Goal: Transaction & Acquisition: Subscribe to service/newsletter

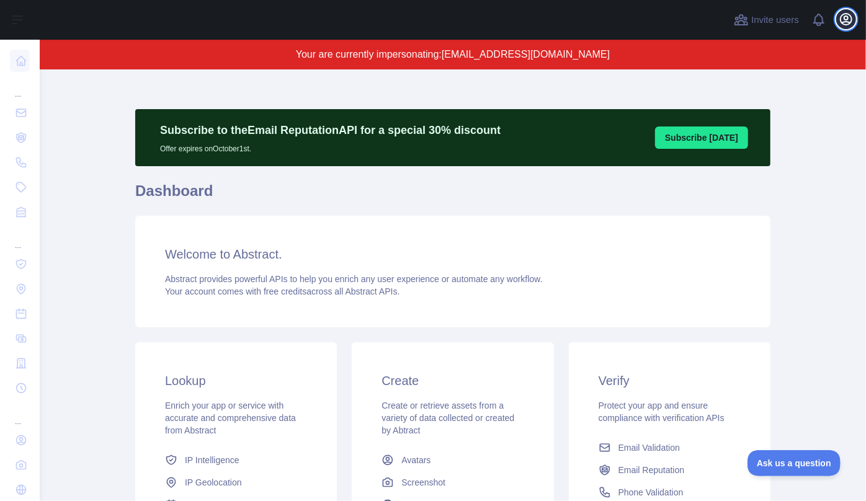
click at [846, 26] on icon "button" at bounding box center [846, 19] width 15 height 15
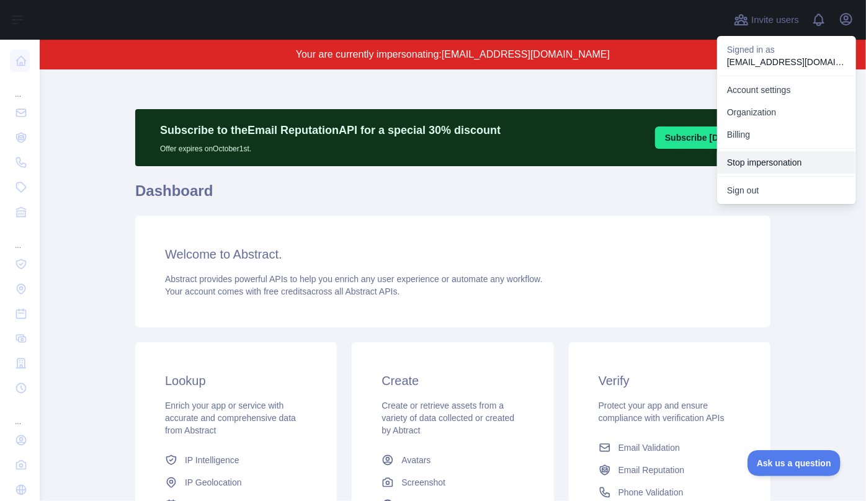
click at [772, 161] on button "Stop impersonation" at bounding box center [786, 162] width 139 height 22
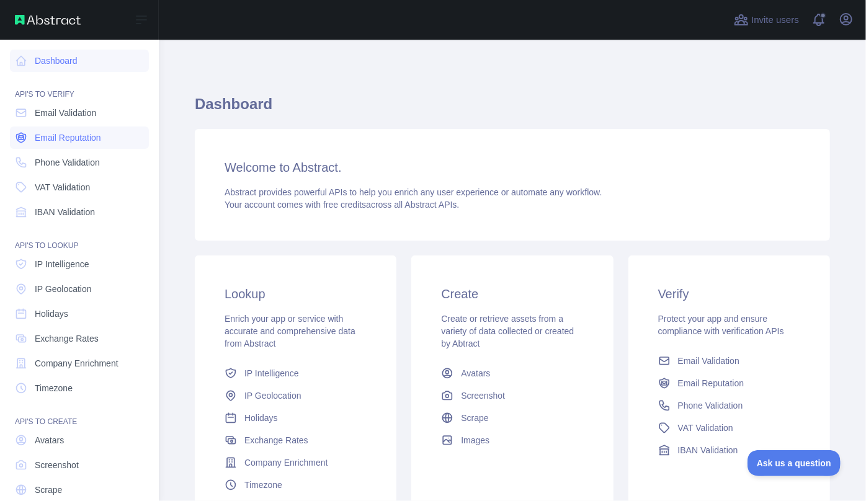
click at [48, 135] on span "Email Reputation" at bounding box center [68, 137] width 66 height 12
click at [50, 136] on span "Email Reputation" at bounding box center [68, 137] width 66 height 12
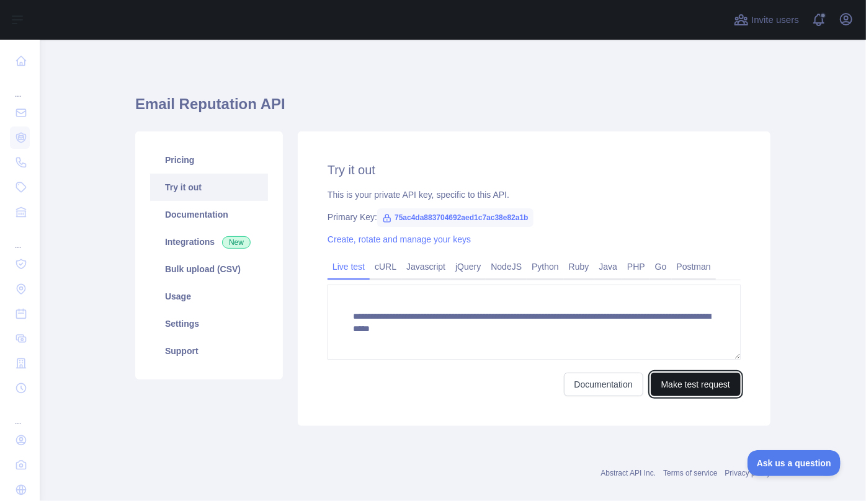
click at [688, 385] on button "Make test request" at bounding box center [696, 385] width 90 height 24
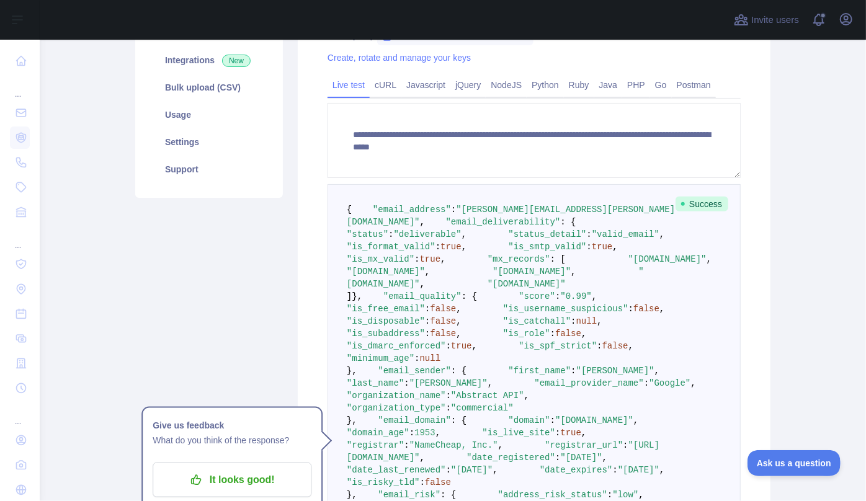
scroll to position [295, 0]
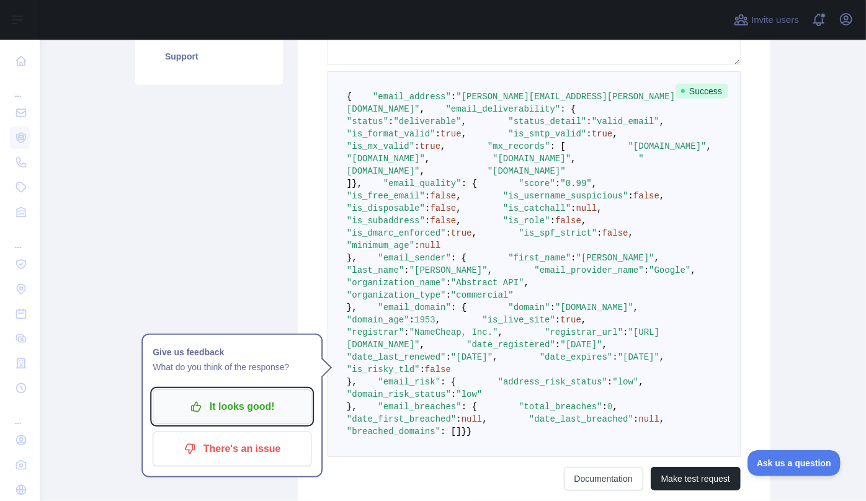
click at [218, 415] on p "It looks good!" at bounding box center [232, 406] width 140 height 21
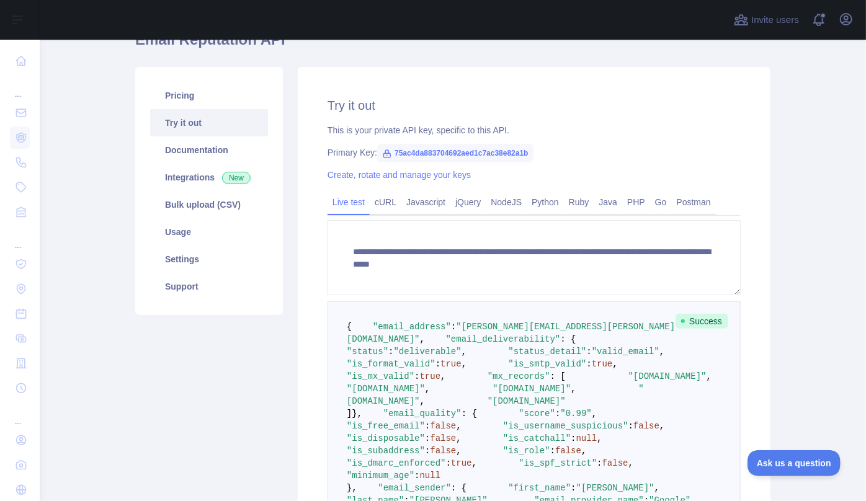
scroll to position [0, 0]
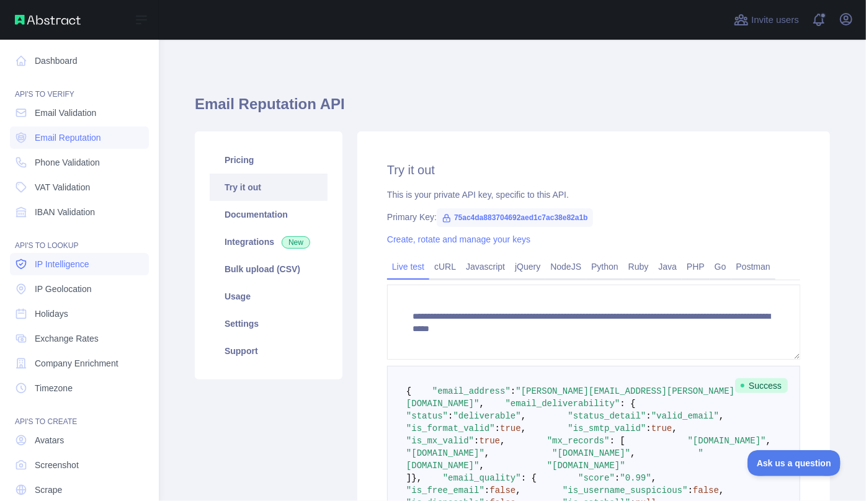
click at [65, 267] on span "IP Intelligence" at bounding box center [62, 264] width 55 height 12
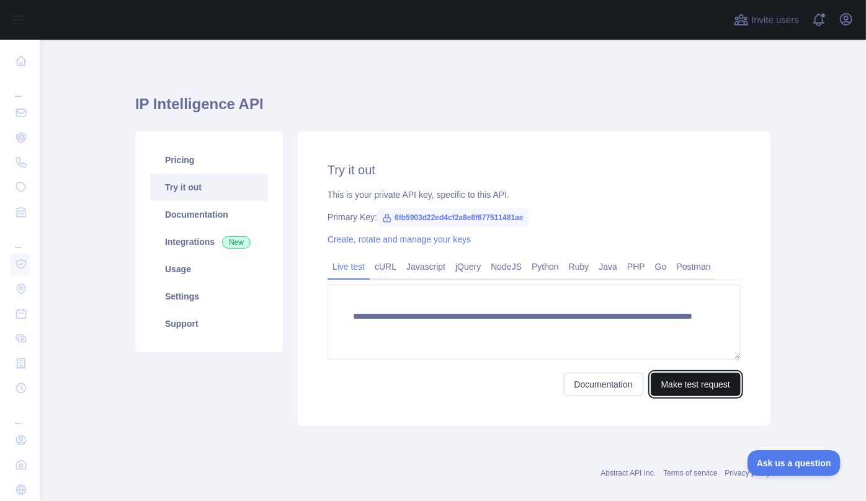
click at [702, 385] on button "Make test request" at bounding box center [696, 385] width 90 height 24
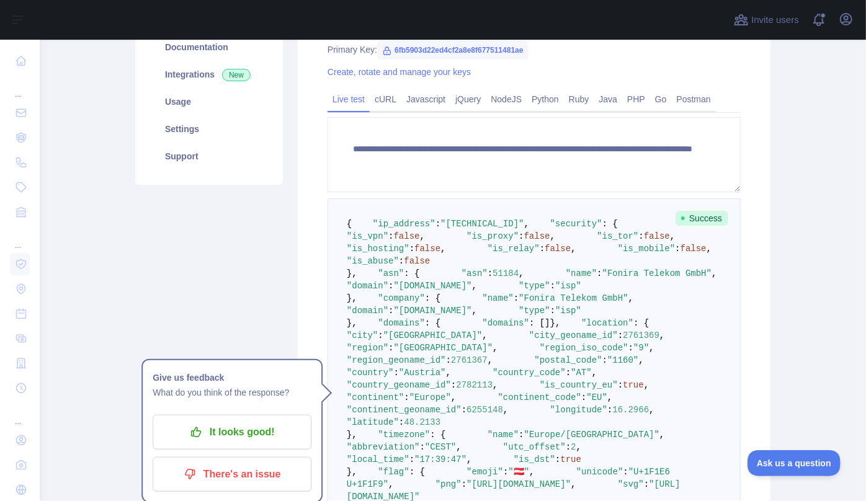
scroll to position [169, 0]
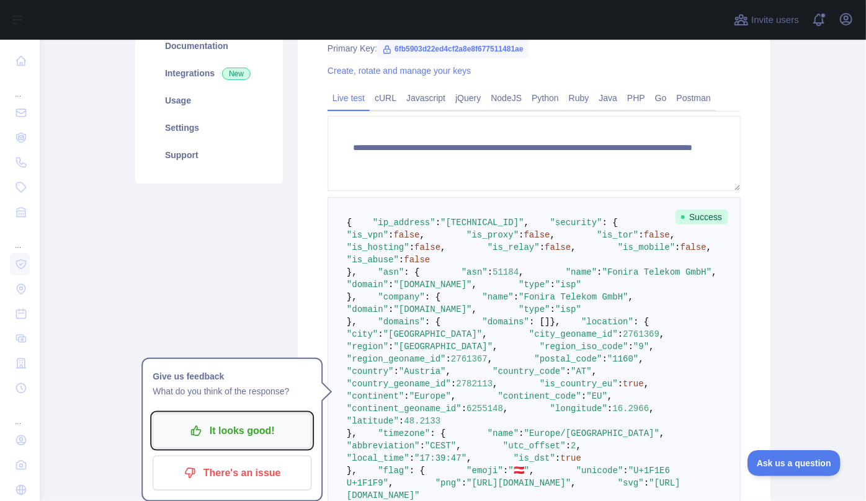
click at [226, 438] on p "It looks good!" at bounding box center [232, 431] width 140 height 21
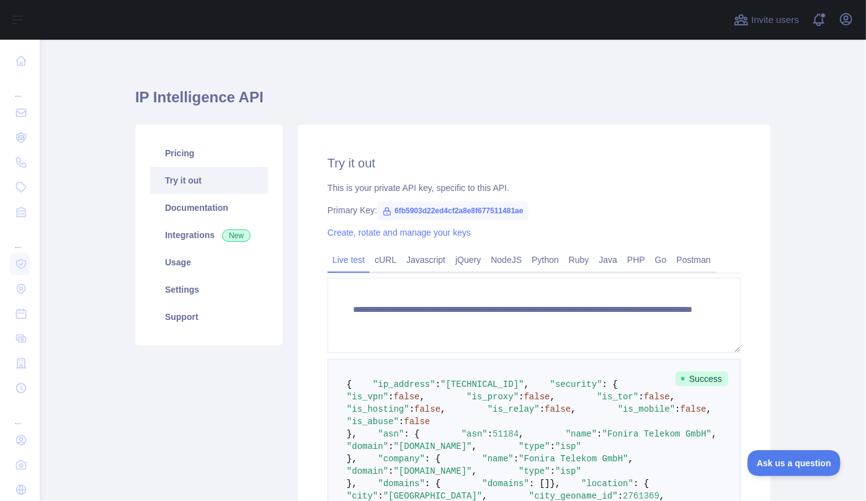
scroll to position [0, 0]
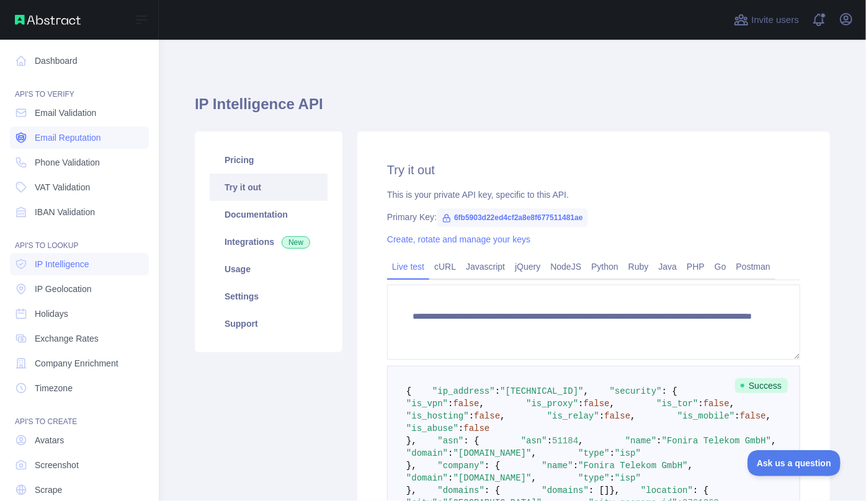
click at [45, 140] on span "Email Reputation" at bounding box center [68, 137] width 66 height 12
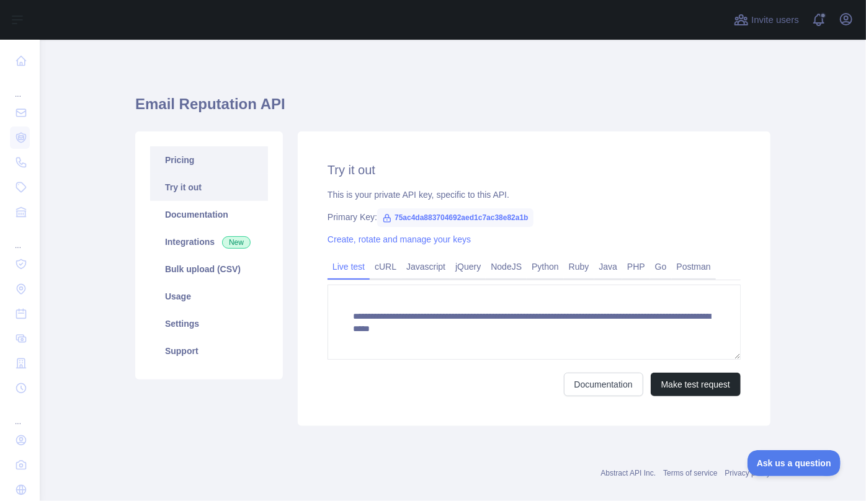
click at [213, 167] on link "Pricing" at bounding box center [209, 159] width 118 height 27
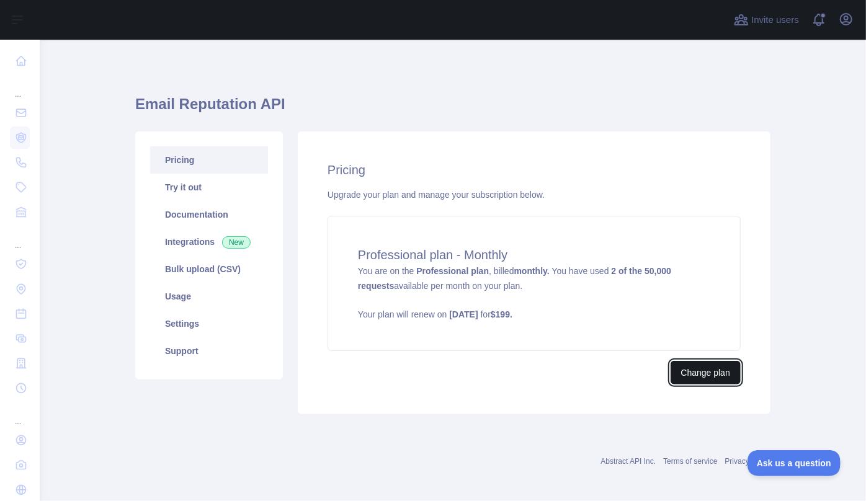
click at [707, 381] on button "Change plan" at bounding box center [705, 373] width 70 height 24
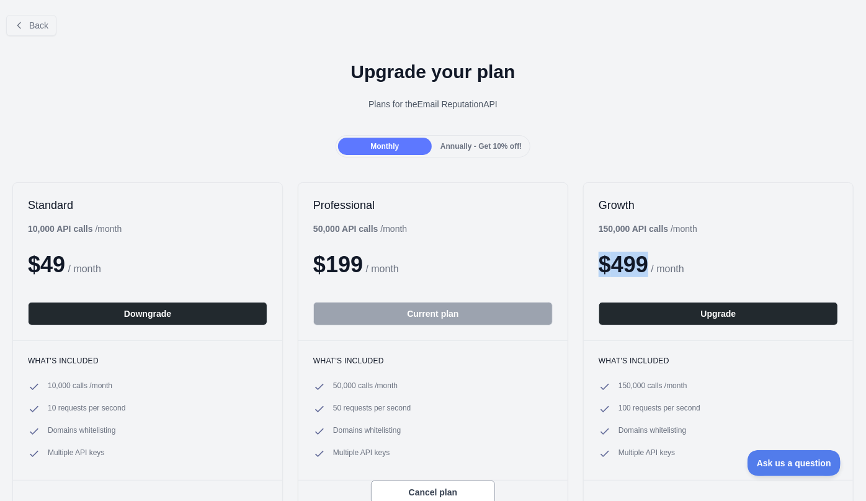
drag, startPoint x: 644, startPoint y: 274, endPoint x: 613, endPoint y: 262, distance: 33.0
click at [599, 265] on span "$ 499" at bounding box center [624, 264] width 50 height 25
click at [32, 35] on button "Back" at bounding box center [31, 25] width 50 height 21
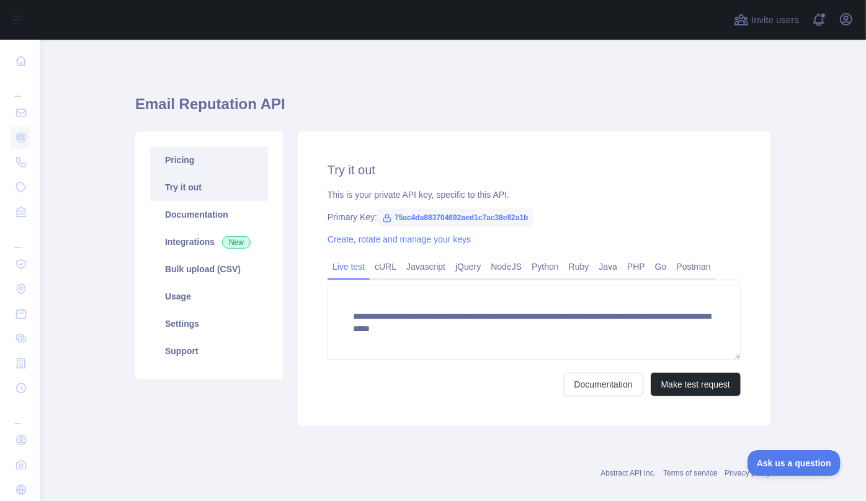
click at [190, 158] on link "Pricing" at bounding box center [209, 159] width 118 height 27
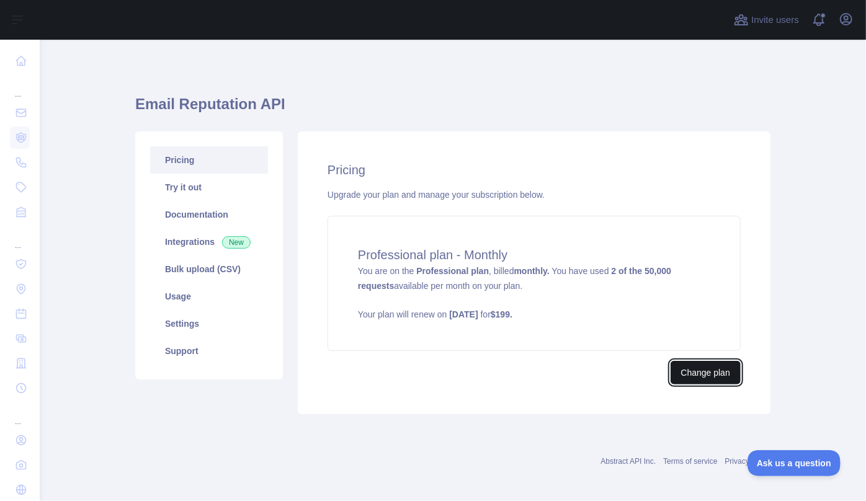
click at [713, 373] on button "Change plan" at bounding box center [705, 373] width 70 height 24
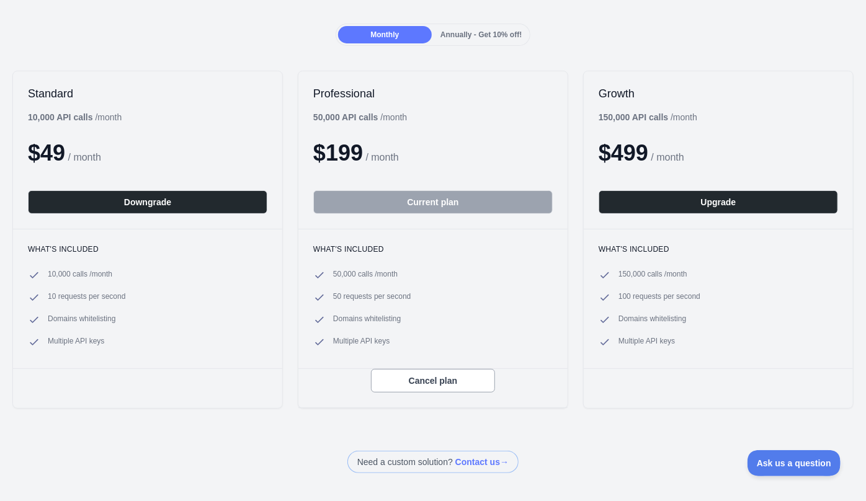
scroll to position [112, 0]
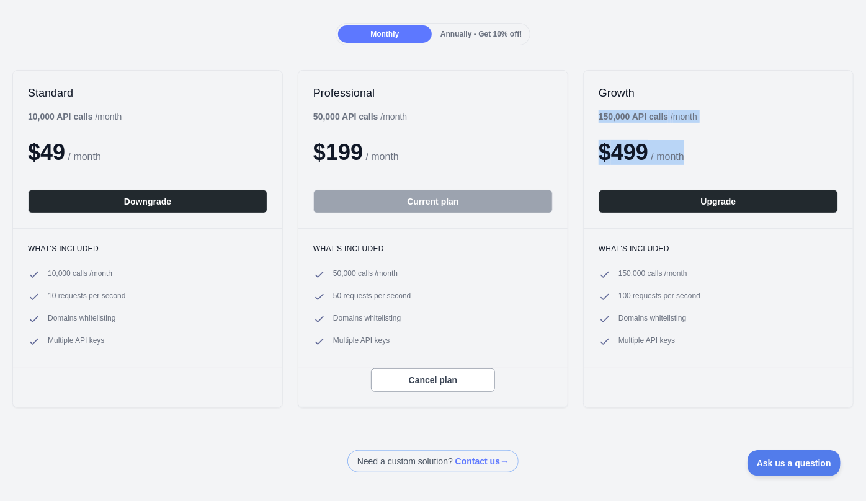
drag, startPoint x: 592, startPoint y: 115, endPoint x: 696, endPoint y: 122, distance: 103.8
click at [696, 122] on div "Growth 150,000 API calls / month $ 499 / month Upgrade" at bounding box center [718, 150] width 269 height 158
click at [700, 145] on div "$ 499 / month" at bounding box center [718, 152] width 239 height 25
drag, startPoint x: 595, startPoint y: 149, endPoint x: 673, endPoint y: 153, distance: 78.2
click at [673, 153] on div "$ 499 / month" at bounding box center [718, 152] width 239 height 25
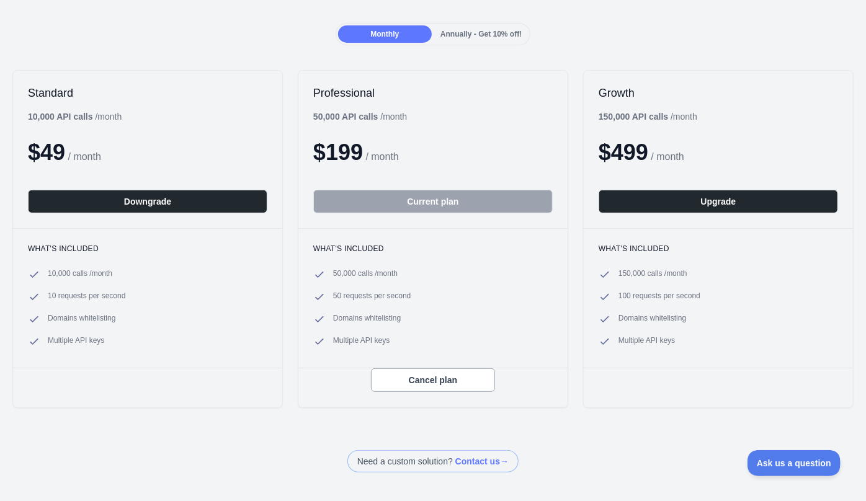
click at [684, 156] on span "/ month" at bounding box center [667, 156] width 33 height 11
drag, startPoint x: 687, startPoint y: 156, endPoint x: 626, endPoint y: 153, distance: 61.5
click at [626, 153] on div "$ 499 / month" at bounding box center [718, 152] width 239 height 25
click at [706, 223] on div "Growth 150,000 API calls / month $ 499 / month Upgrade" at bounding box center [718, 150] width 269 height 158
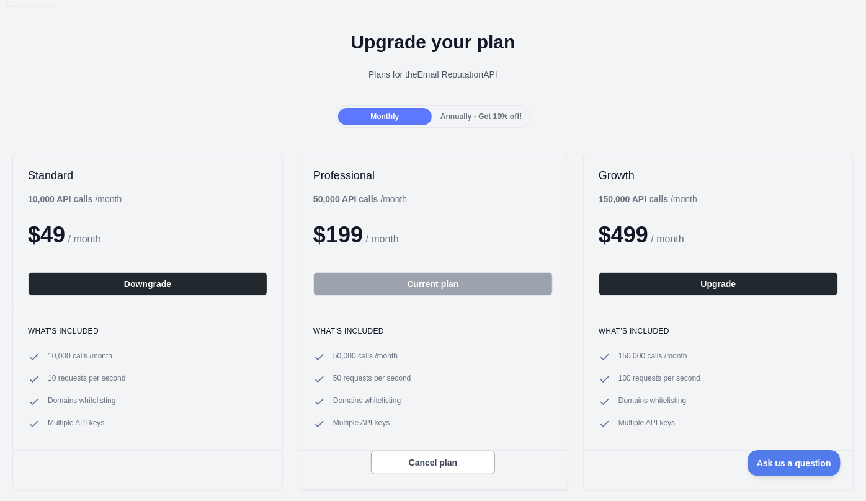
scroll to position [0, 0]
